Goal: Browse casually: Explore the website without a specific task or goal

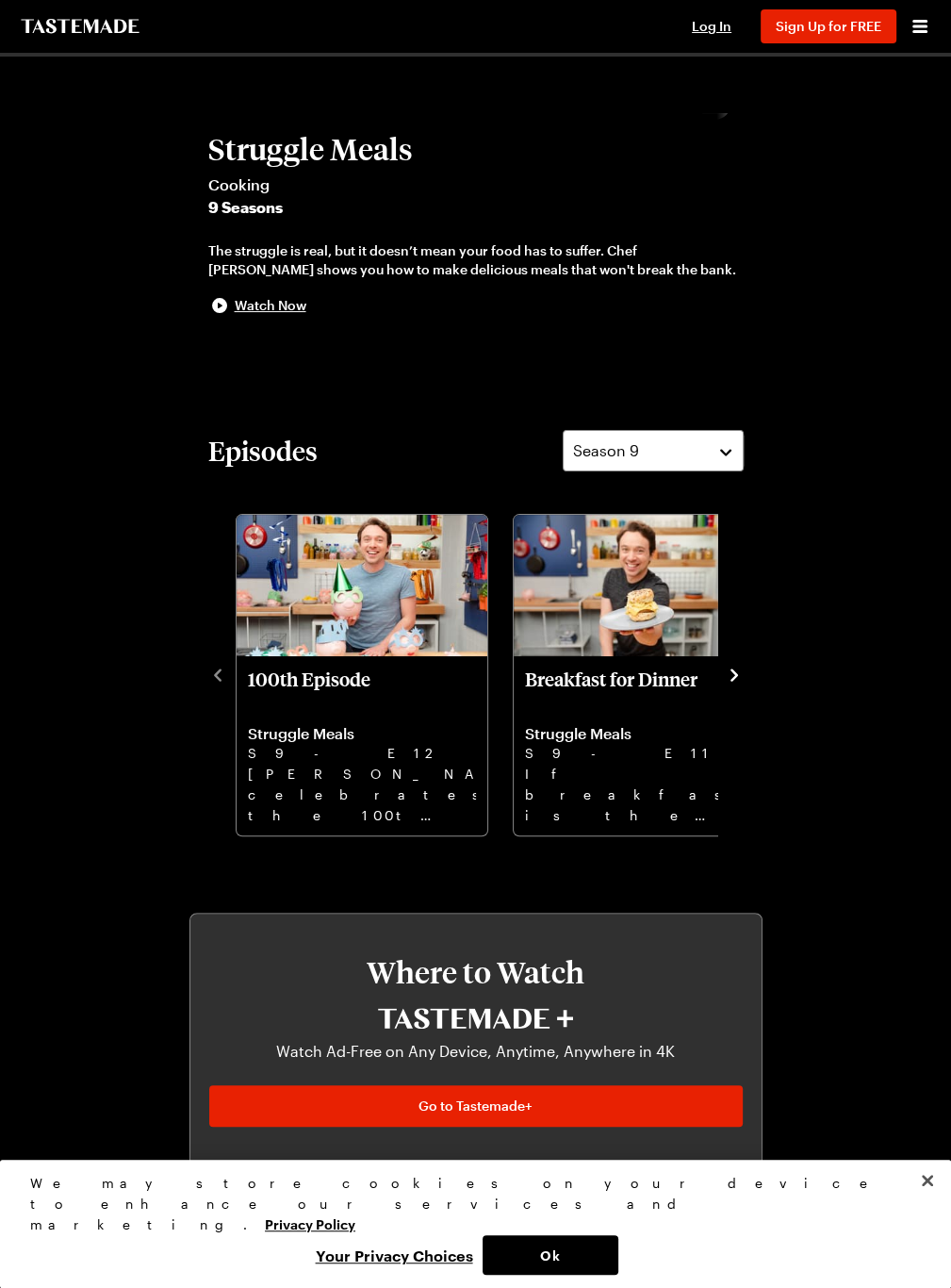
click at [744, 684] on icon "navigate to next item" at bounding box center [735, 676] width 19 height 19
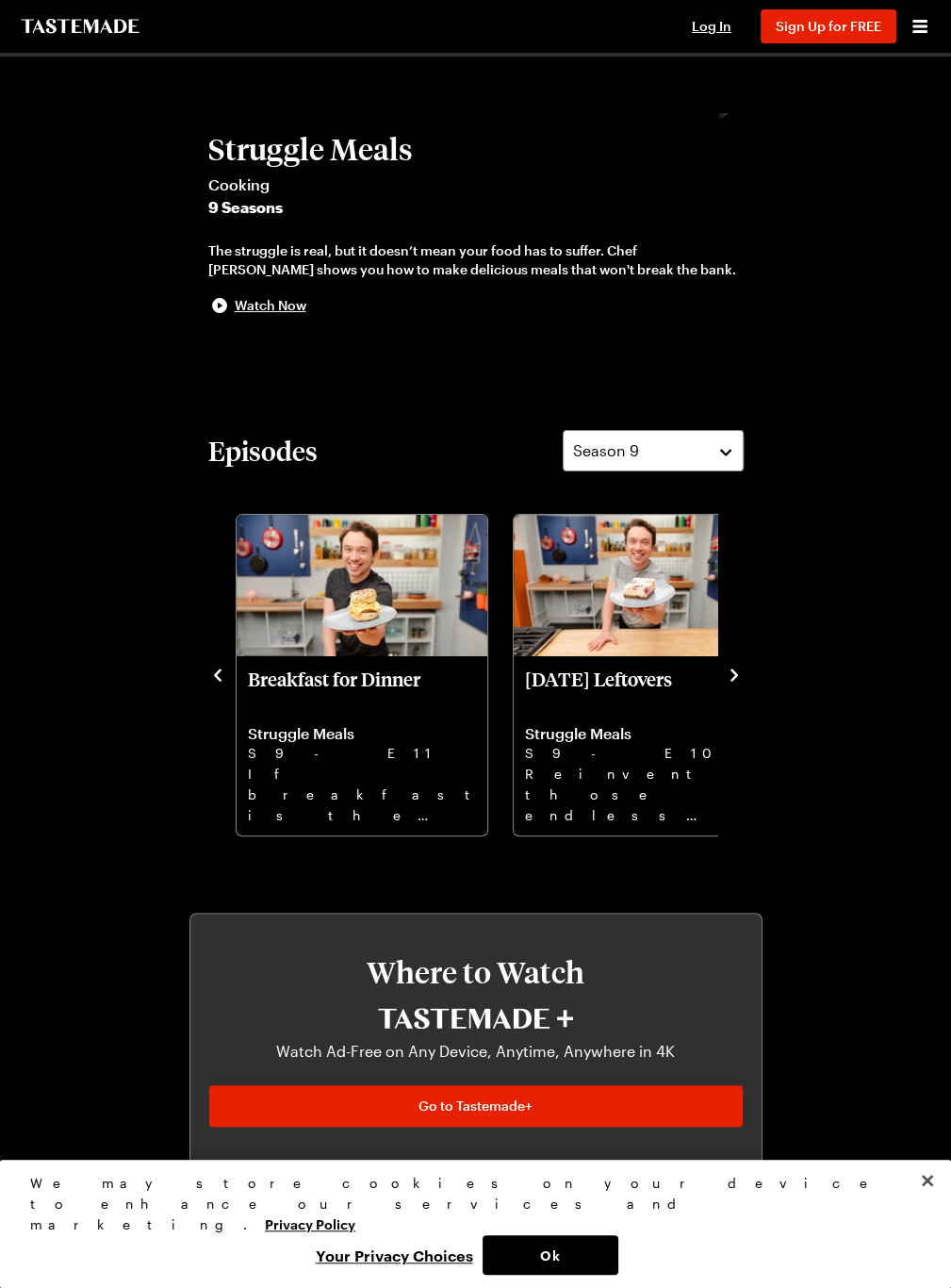
click at [744, 684] on icon "navigate to next item" at bounding box center [735, 676] width 19 height 19
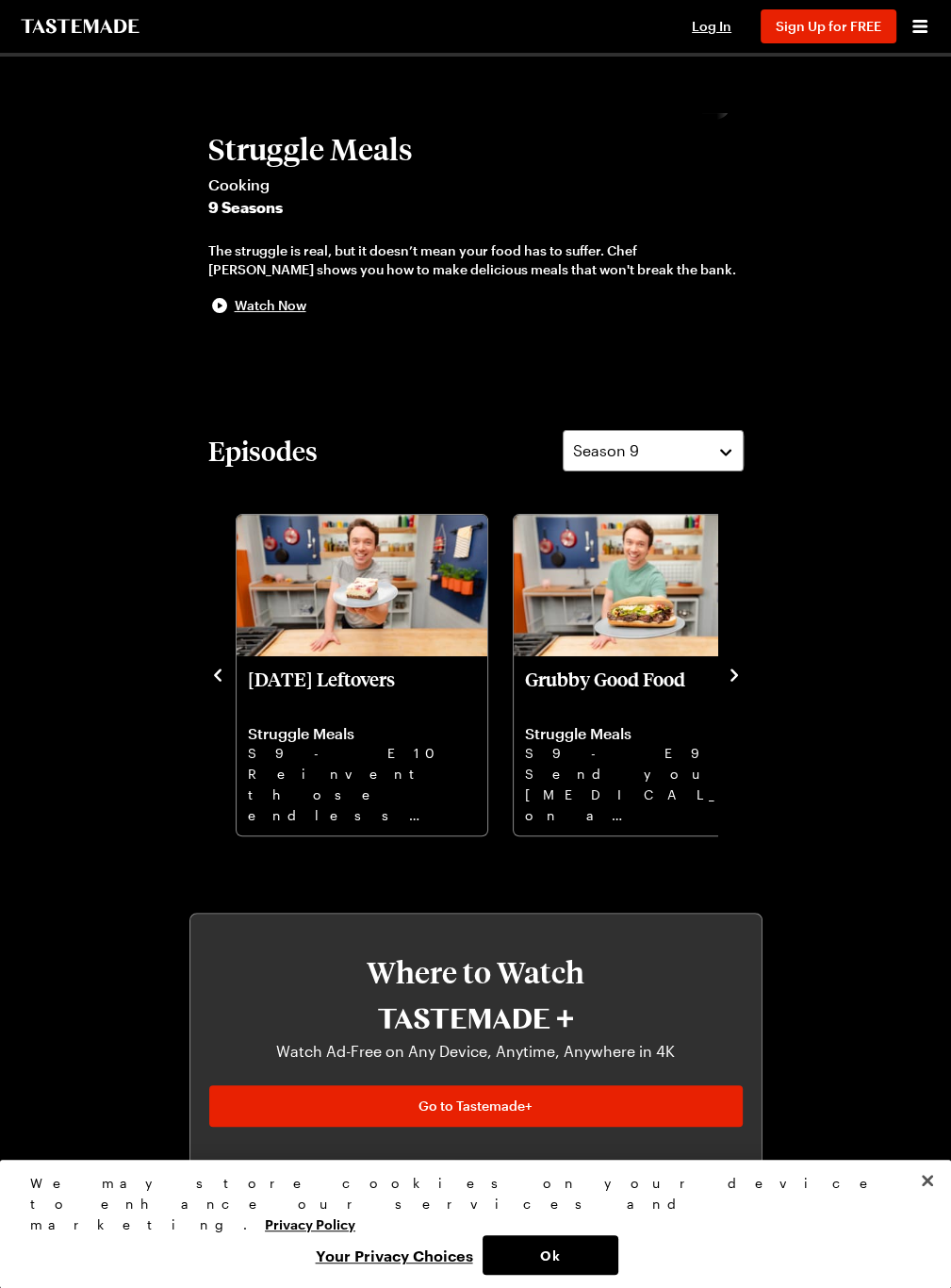
click at [744, 684] on icon "navigate to next item" at bounding box center [735, 676] width 19 height 19
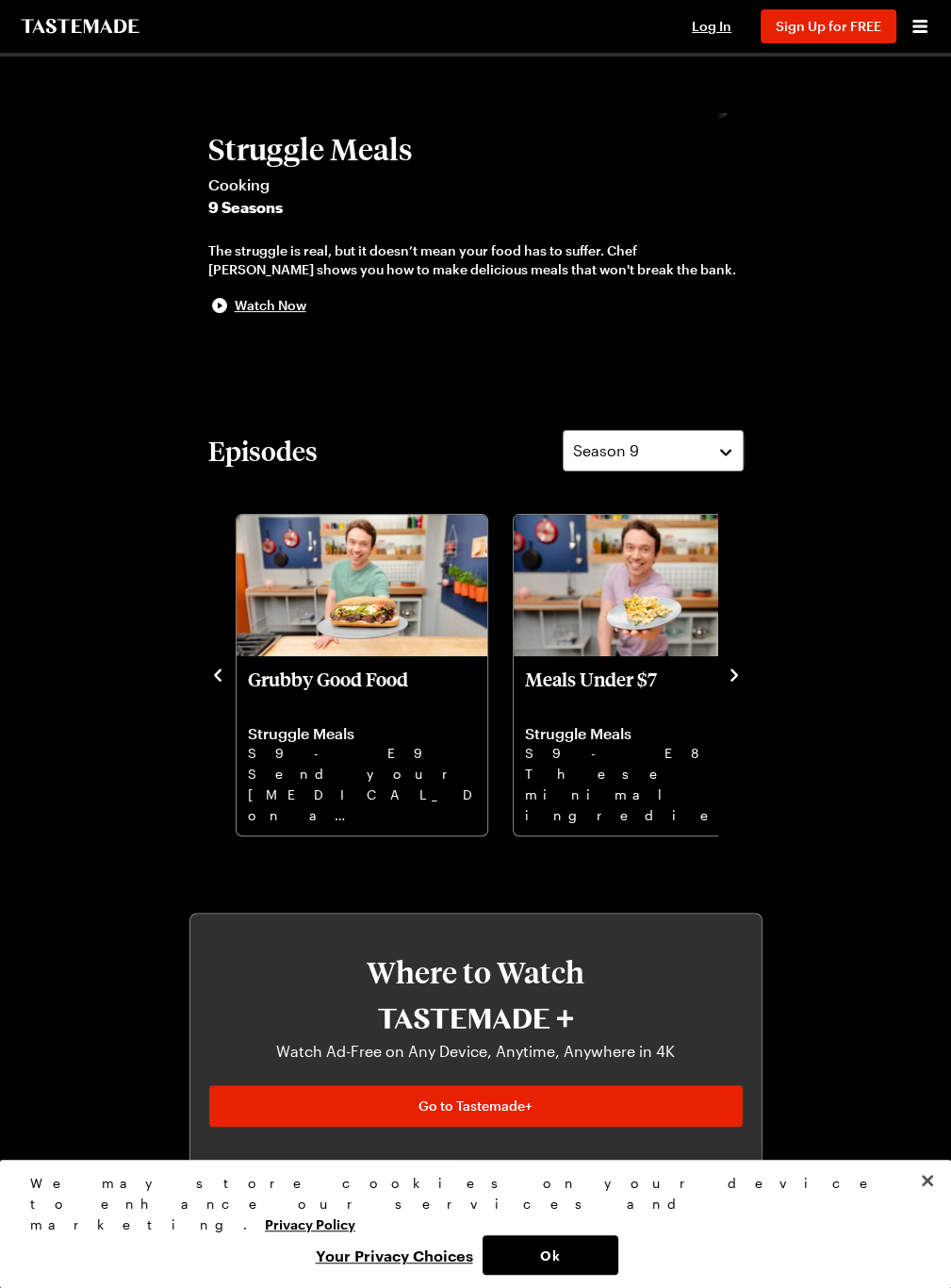
click at [744, 684] on icon "navigate to next item" at bounding box center [735, 676] width 19 height 19
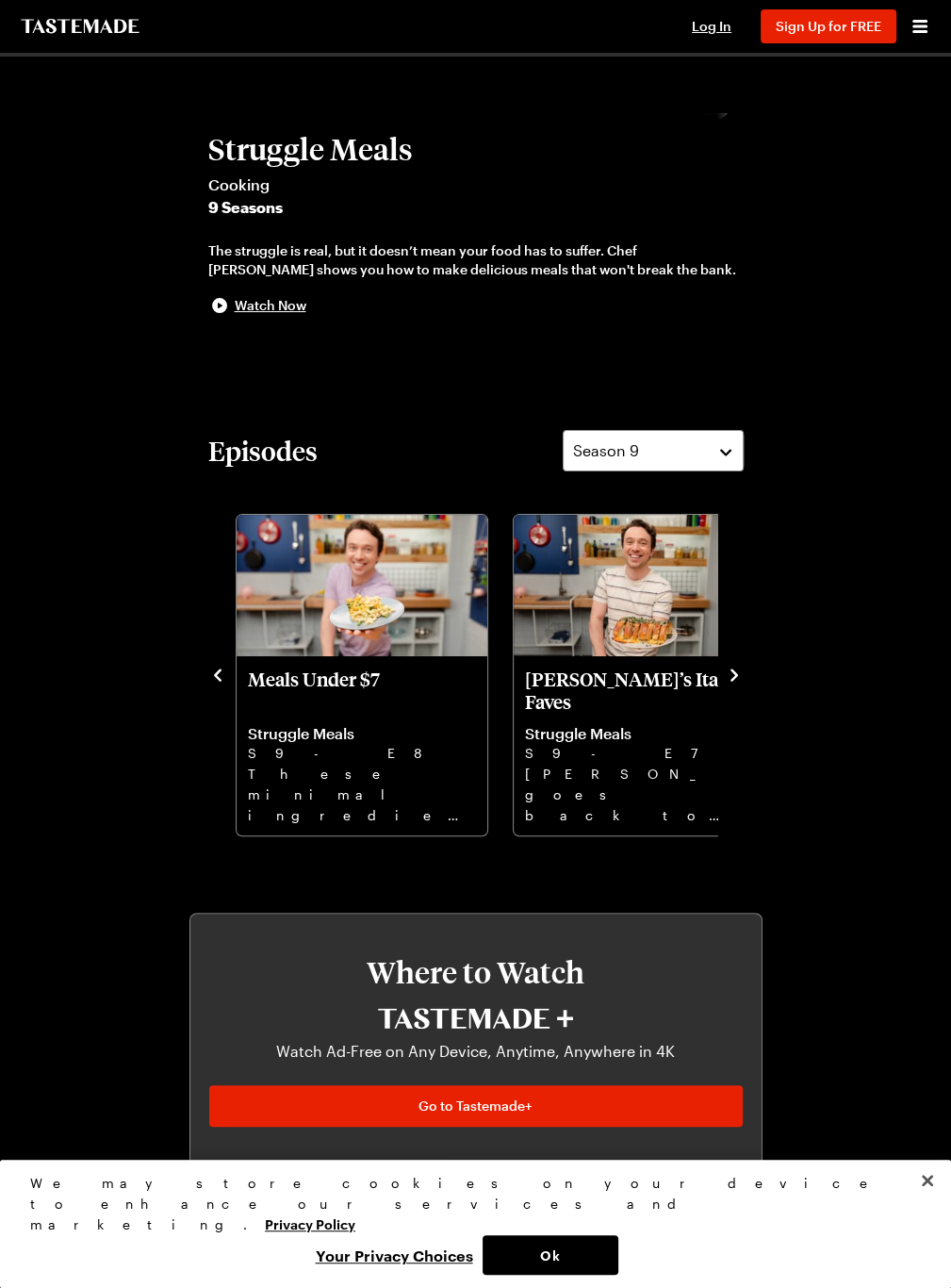
click at [744, 684] on icon "navigate to next item" at bounding box center [735, 676] width 19 height 19
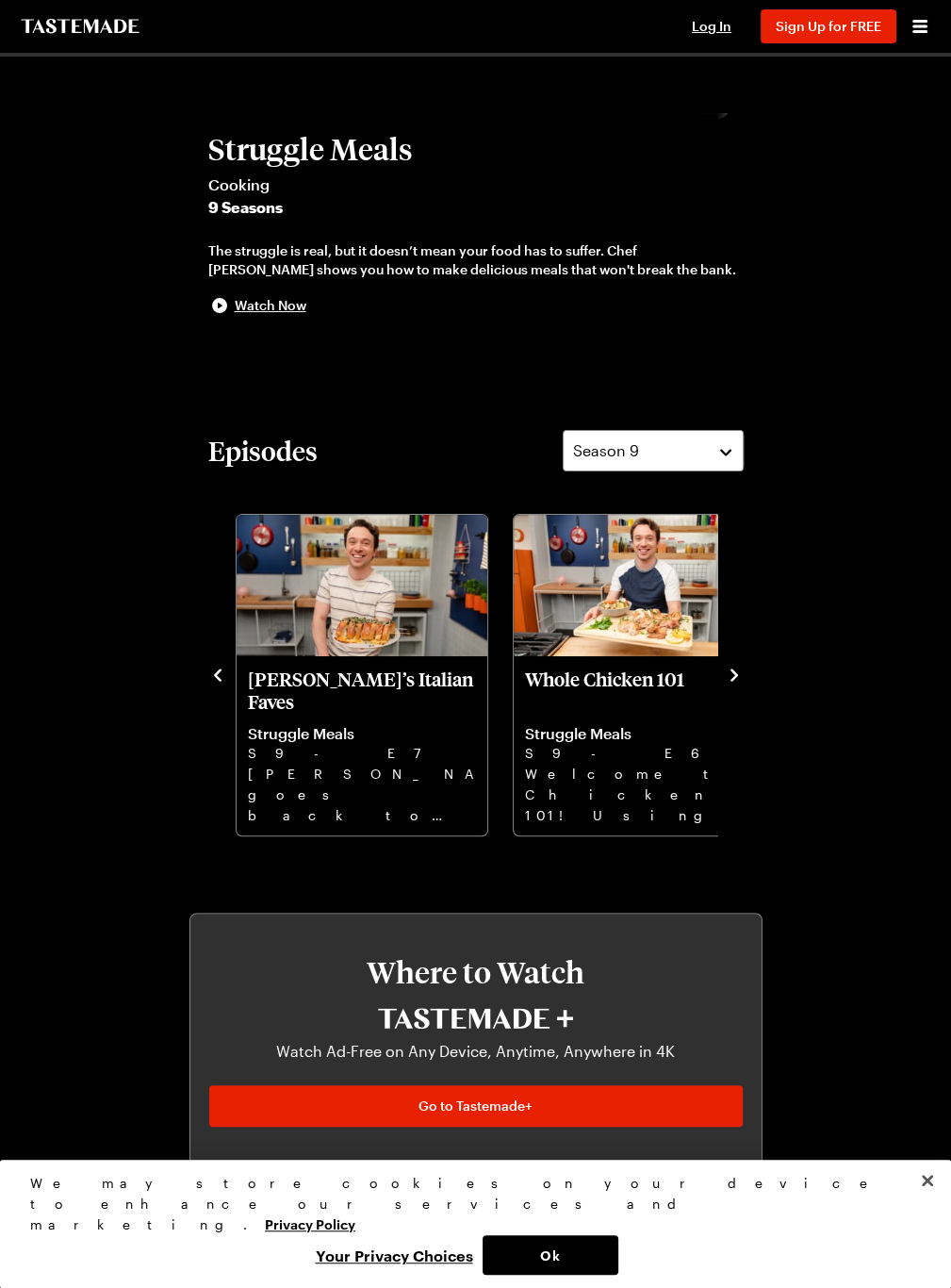
click at [744, 684] on icon "navigate to next item" at bounding box center [735, 676] width 19 height 19
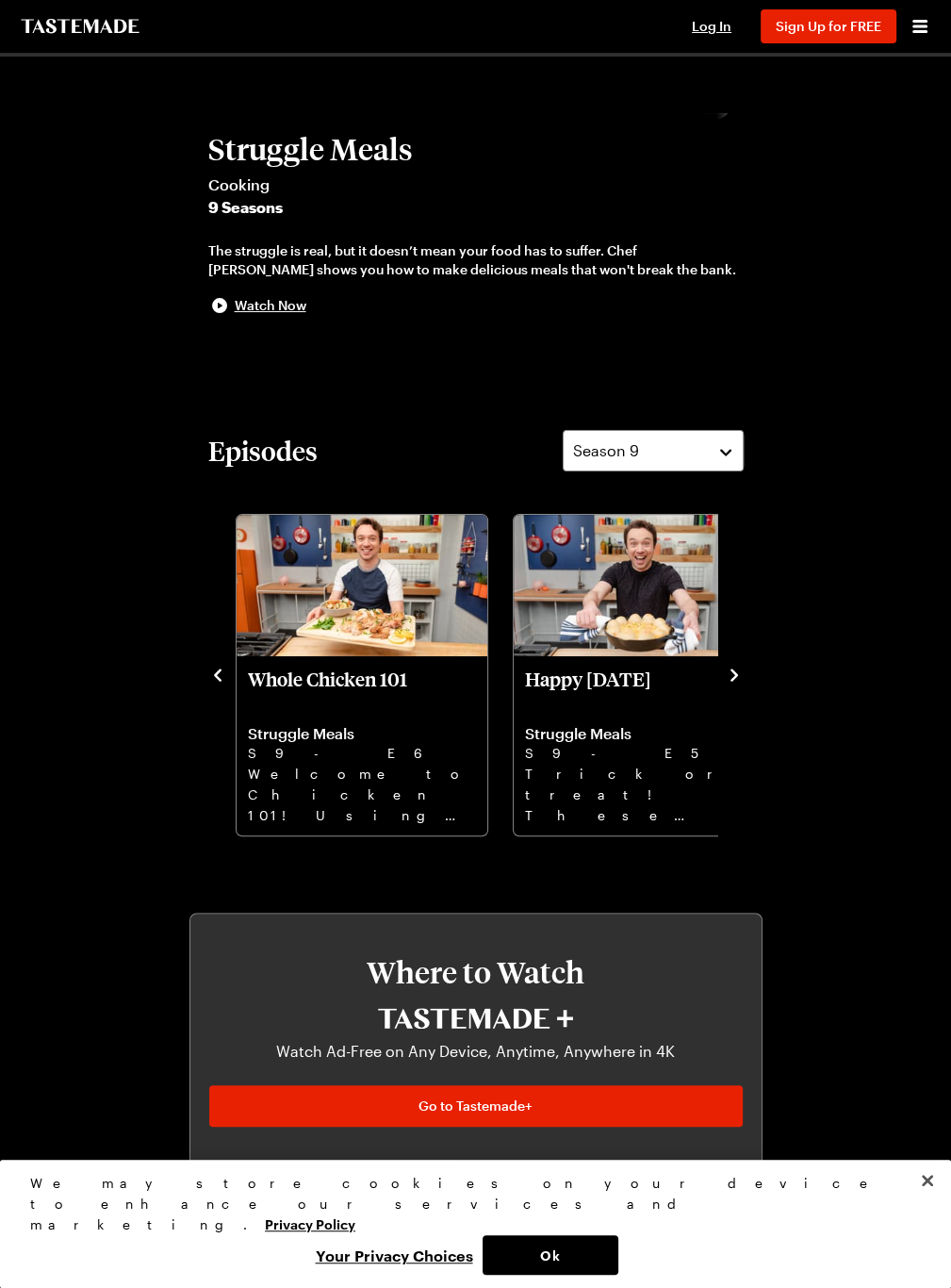
click at [744, 684] on icon "navigate to next item" at bounding box center [735, 676] width 19 height 19
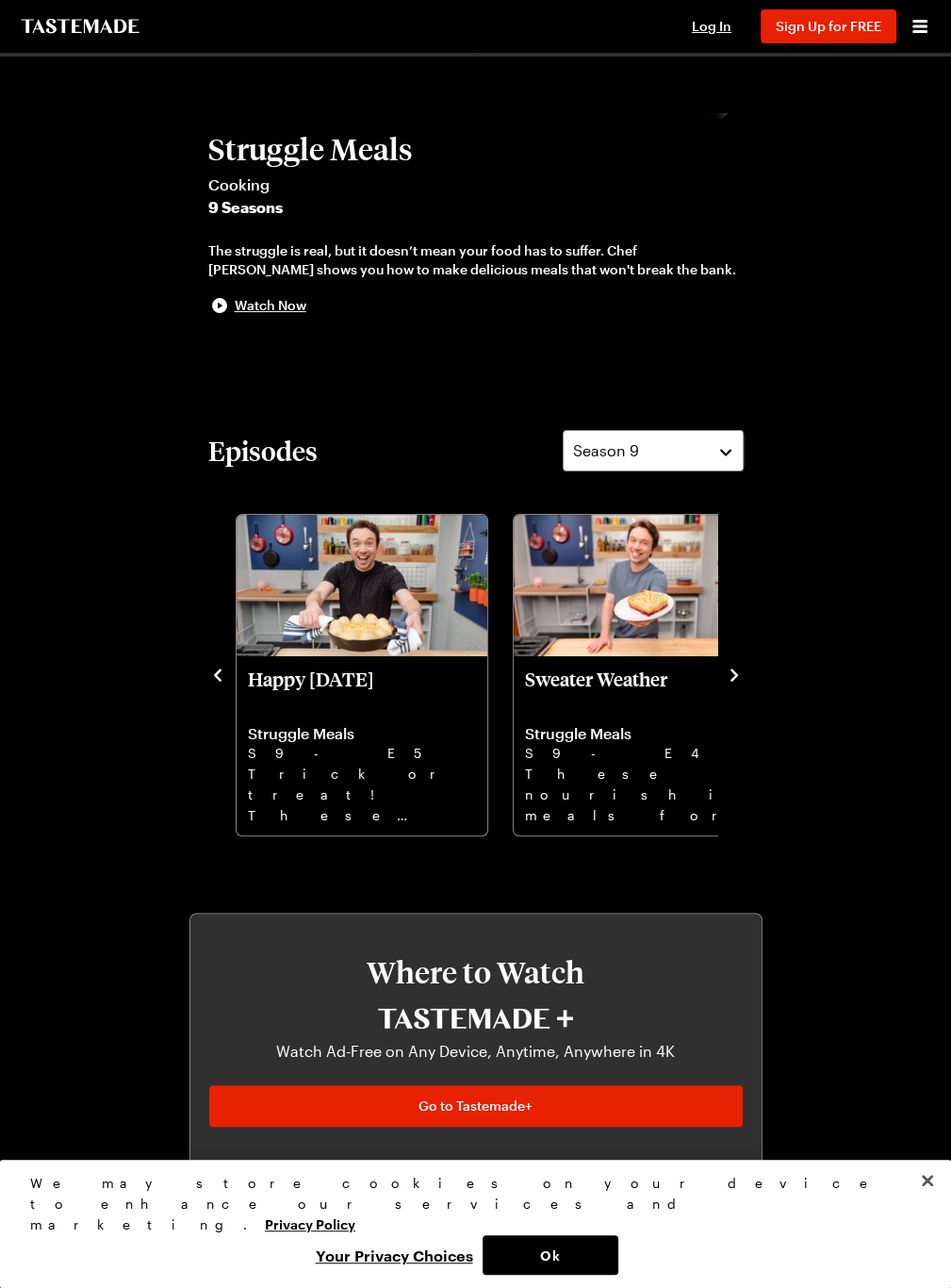
click at [744, 684] on icon "navigate to next item" at bounding box center [735, 676] width 19 height 19
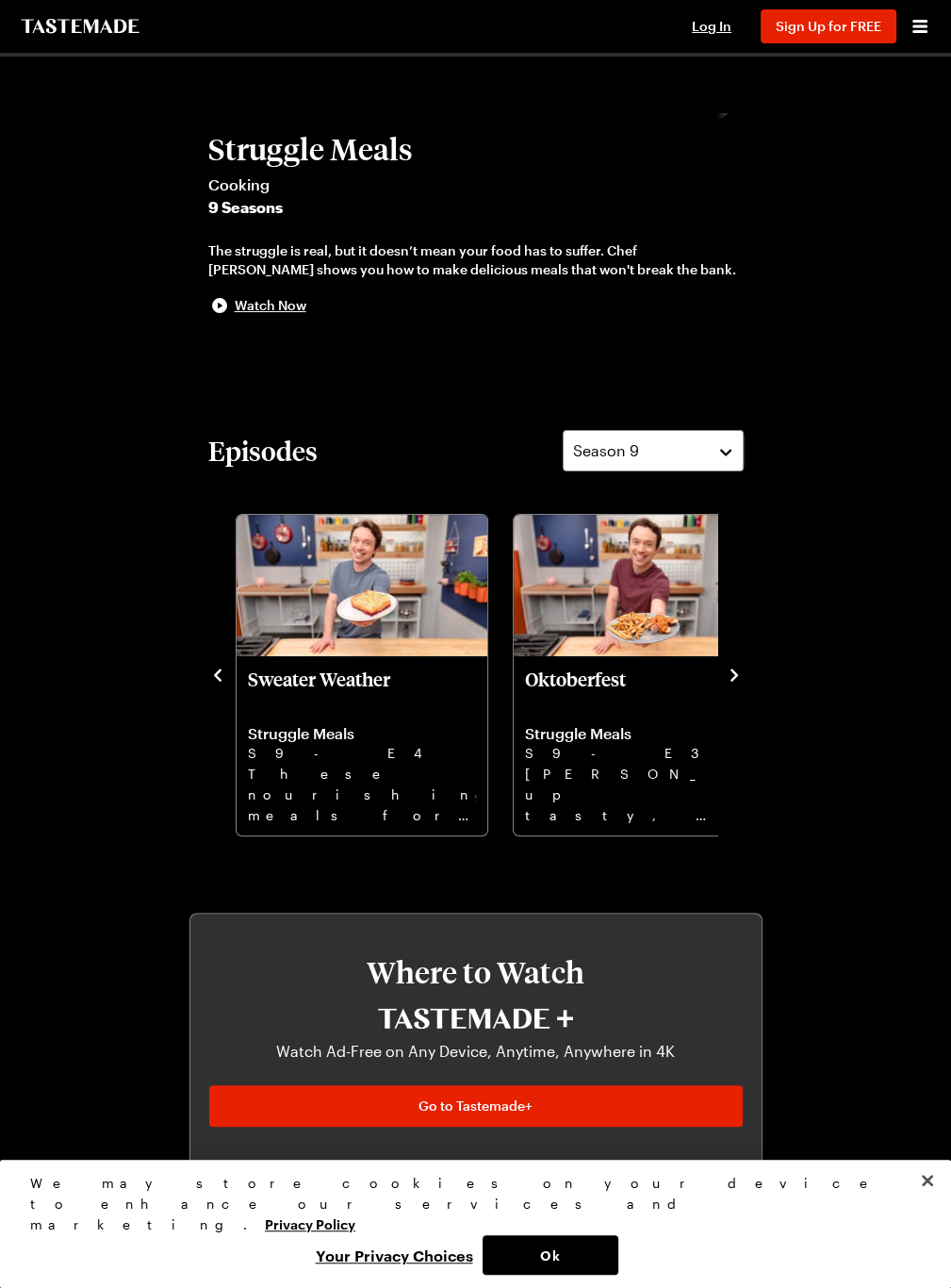
click at [744, 684] on icon "navigate to next item" at bounding box center [735, 676] width 19 height 19
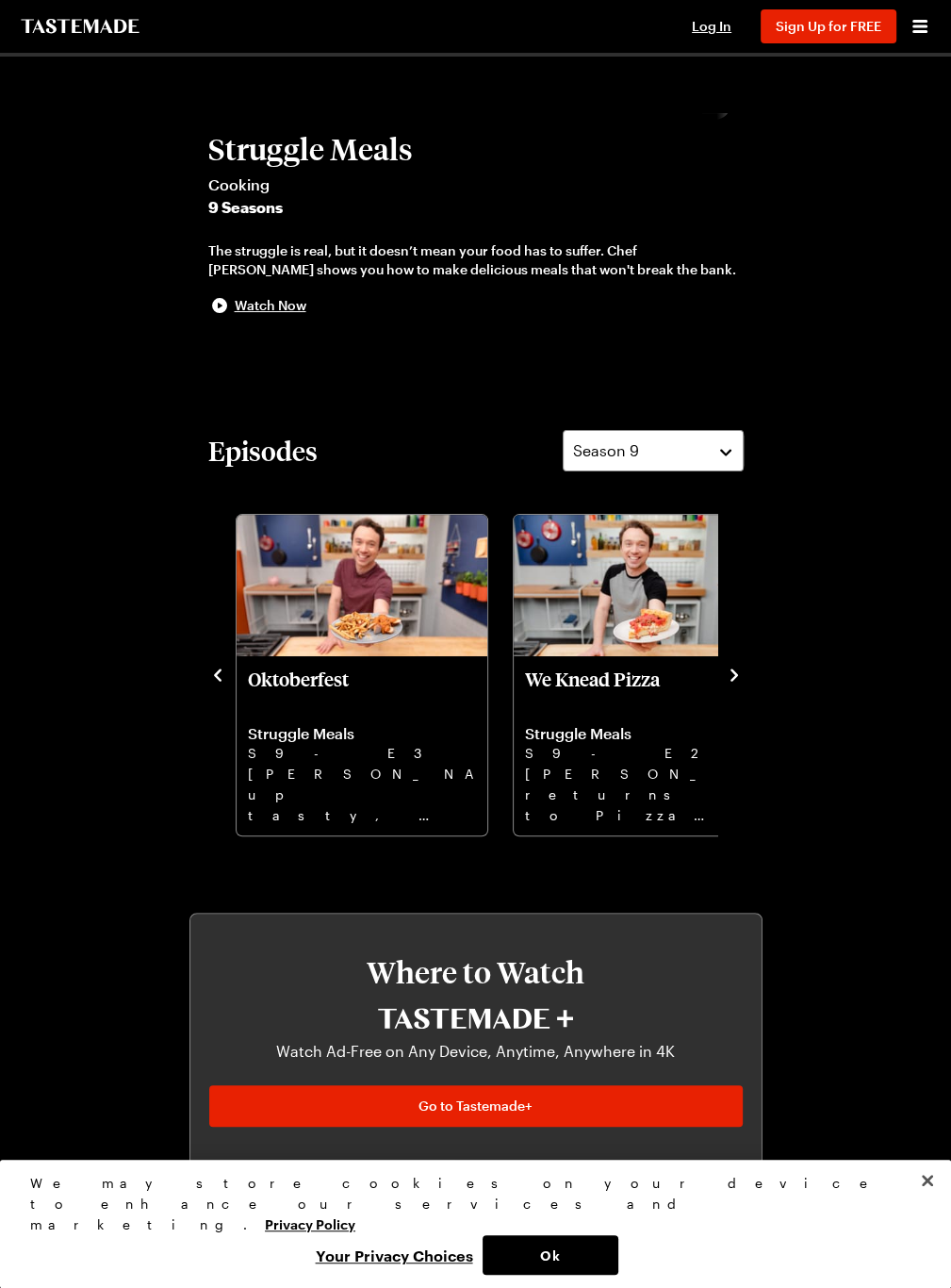
click at [744, 684] on icon "navigate to next item" at bounding box center [735, 676] width 19 height 19
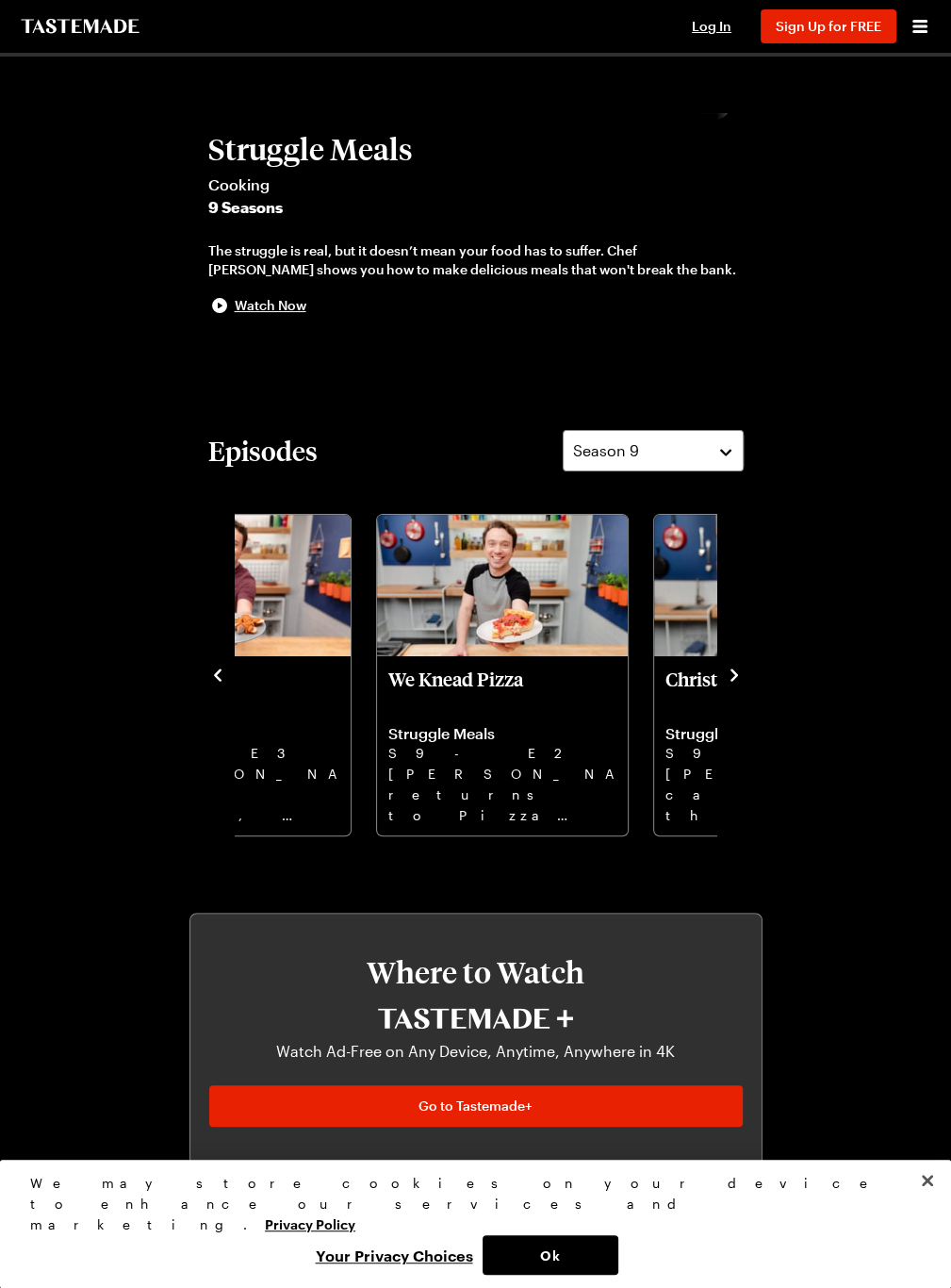
click at [744, 684] on icon "navigate to next item" at bounding box center [735, 676] width 19 height 19
click at [209, 684] on icon "navigate to previous item" at bounding box center [218, 676] width 19 height 19
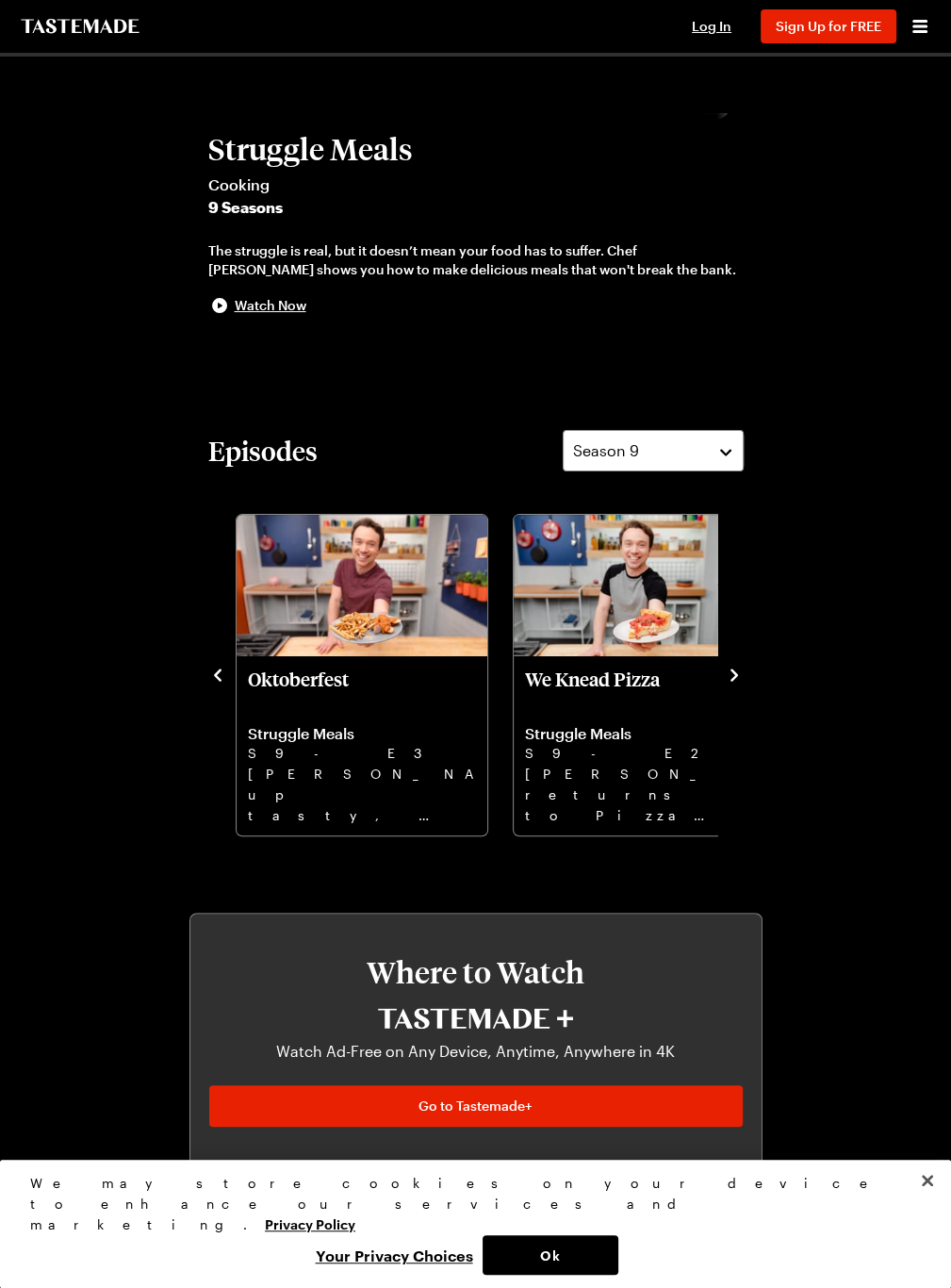
click at [209, 684] on icon "navigate to previous item" at bounding box center [218, 676] width 19 height 19
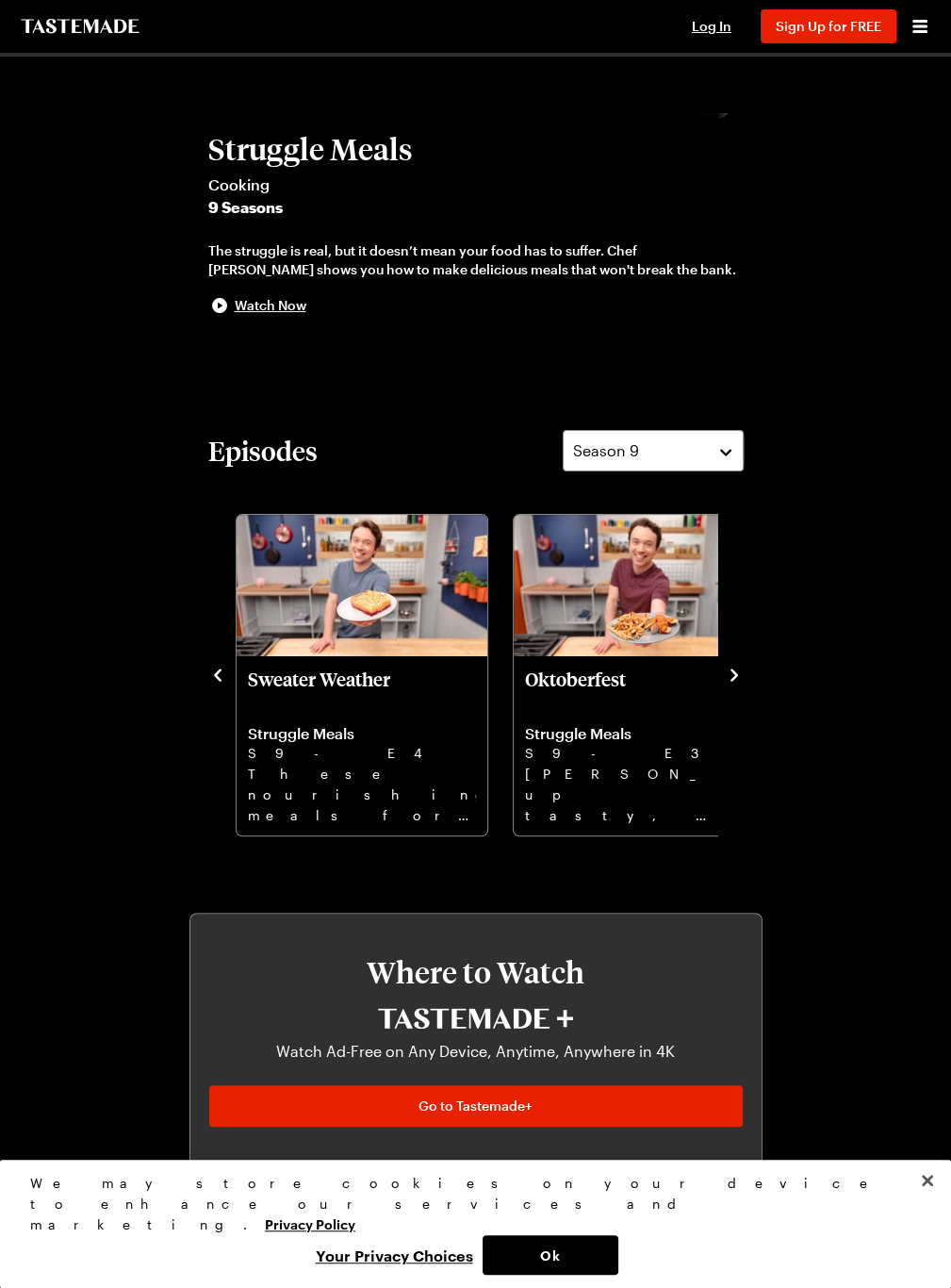
click at [209, 684] on icon "navigate to previous item" at bounding box center [218, 676] width 19 height 19
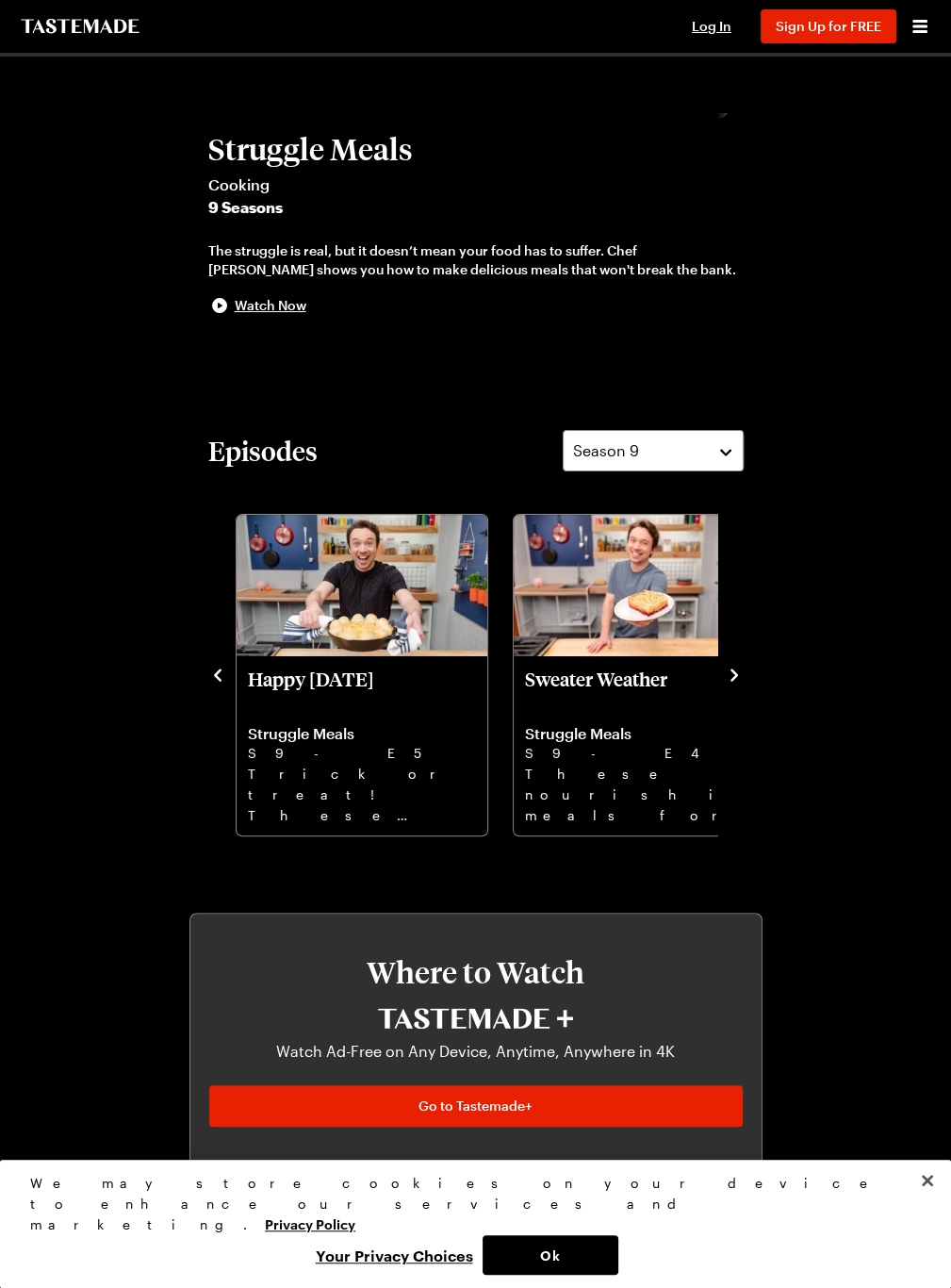
click at [209, 684] on icon "navigate to previous item" at bounding box center [218, 676] width 19 height 19
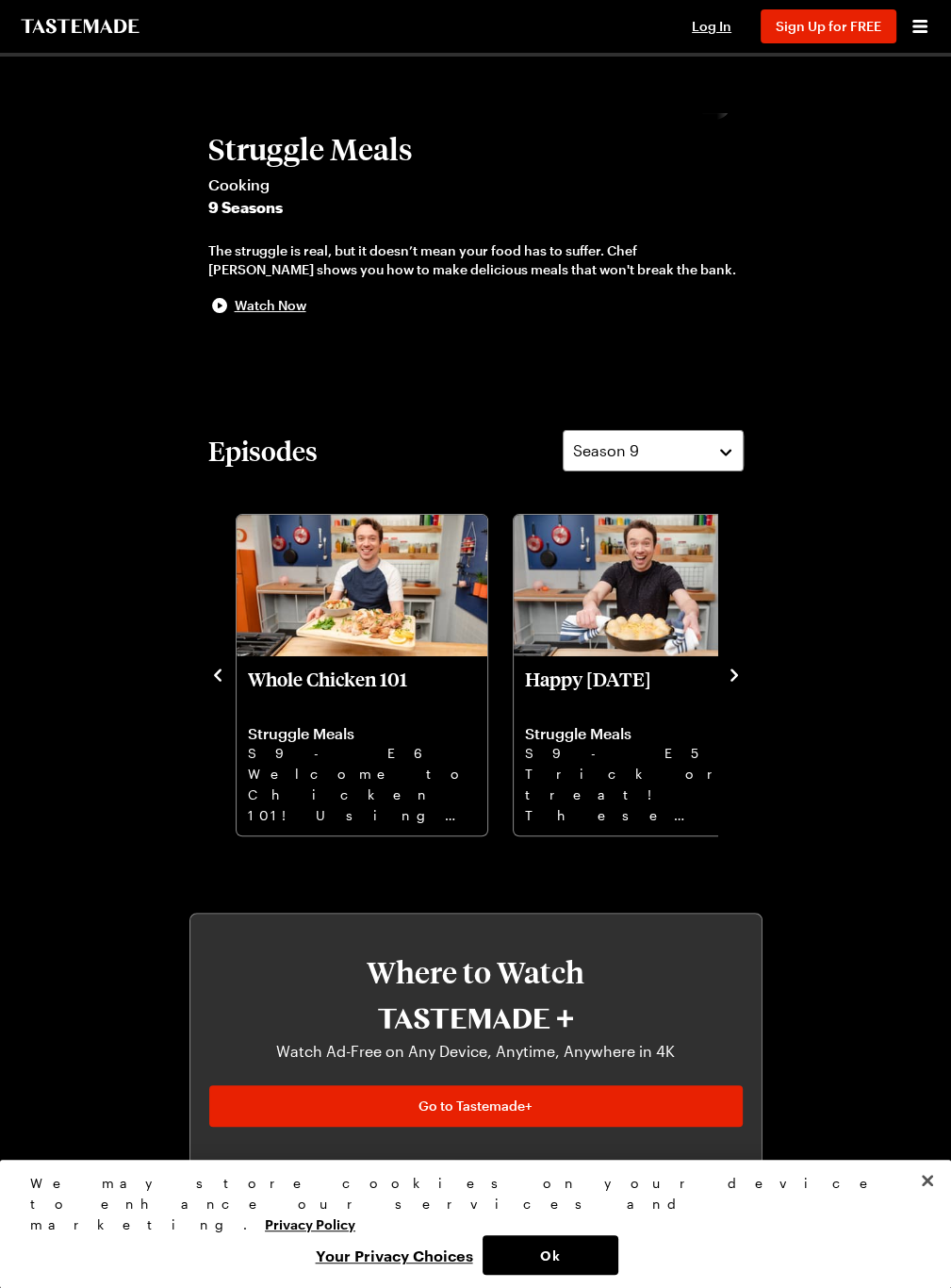
click at [209, 684] on icon "navigate to previous item" at bounding box center [218, 676] width 19 height 19
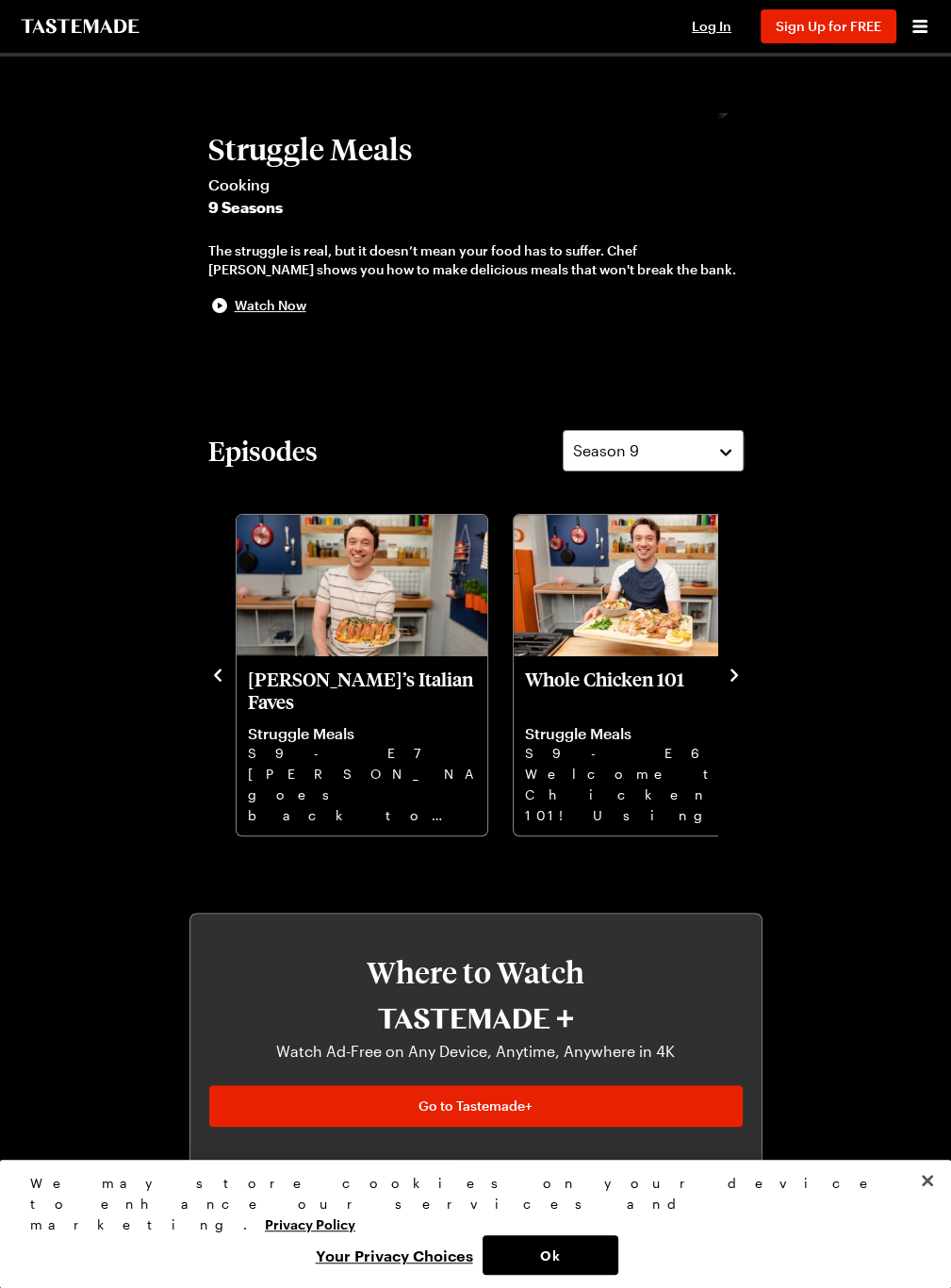
click at [209, 684] on icon "navigate to previous item" at bounding box center [218, 676] width 19 height 19
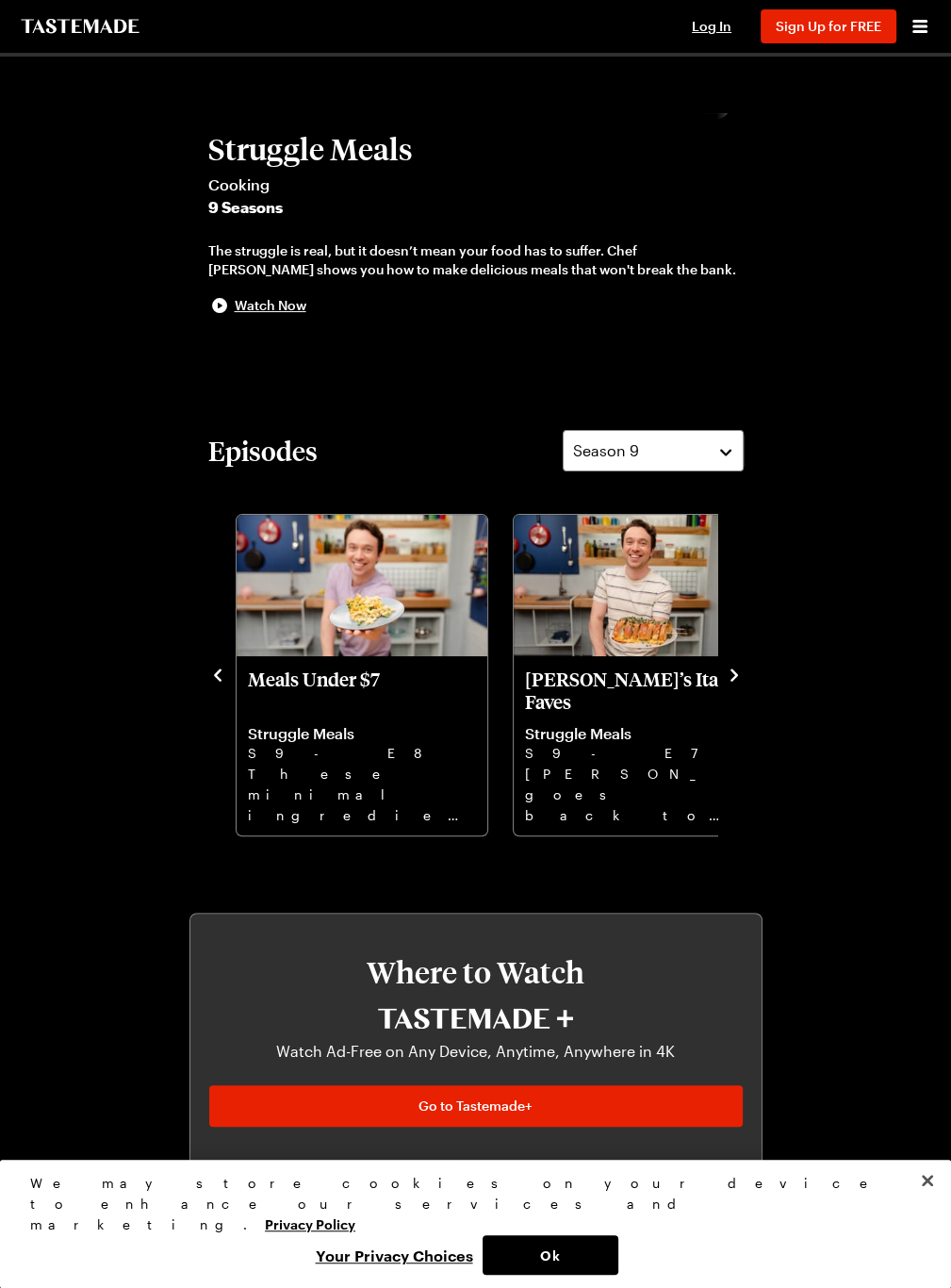
click at [281, 656] on img "Meals Under $7" at bounding box center [362, 586] width 251 height 142
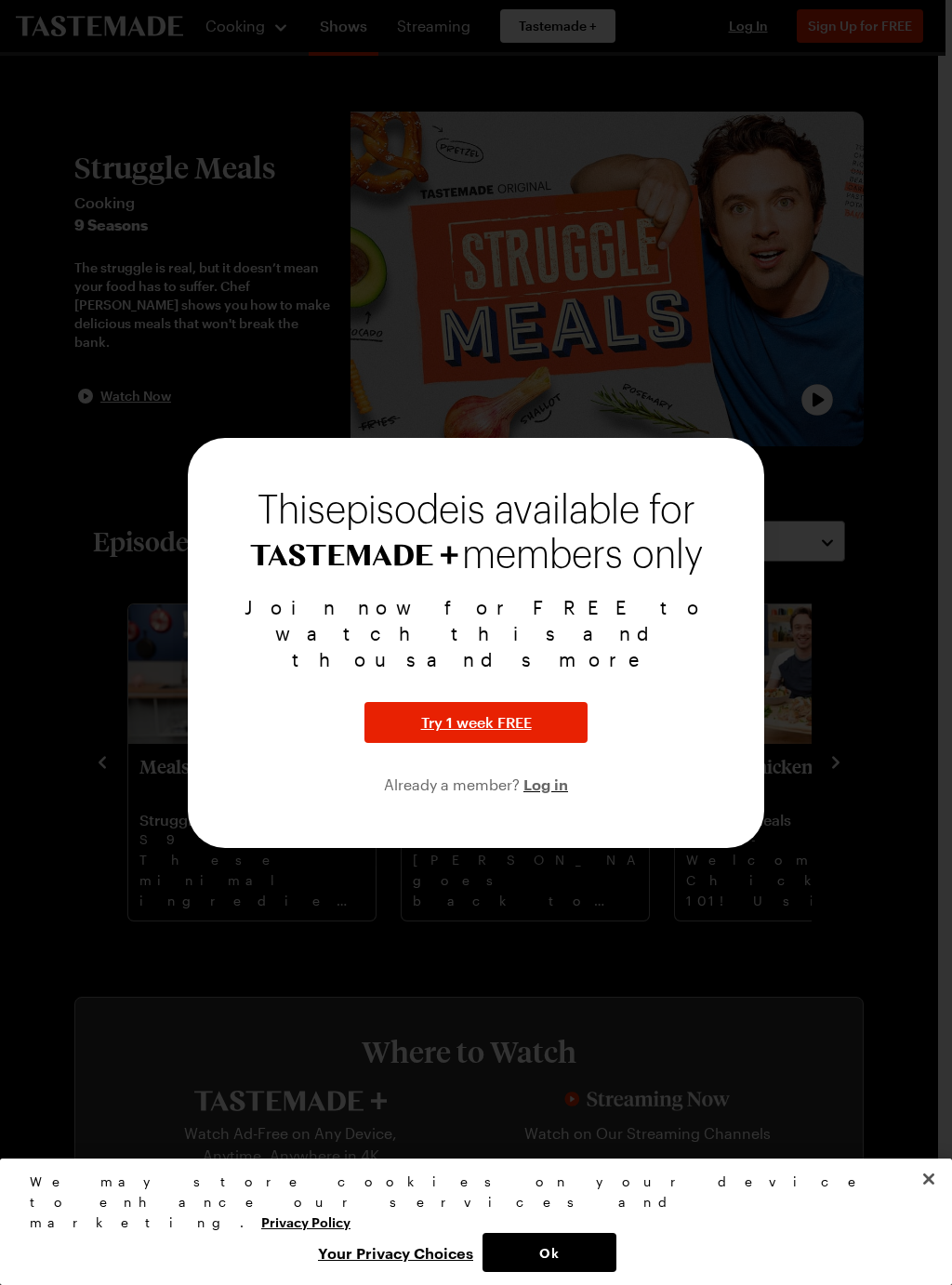
click at [831, 591] on div at bounding box center [476, 642] width 952 height 1285
